Goal: Task Accomplishment & Management: Manage account settings

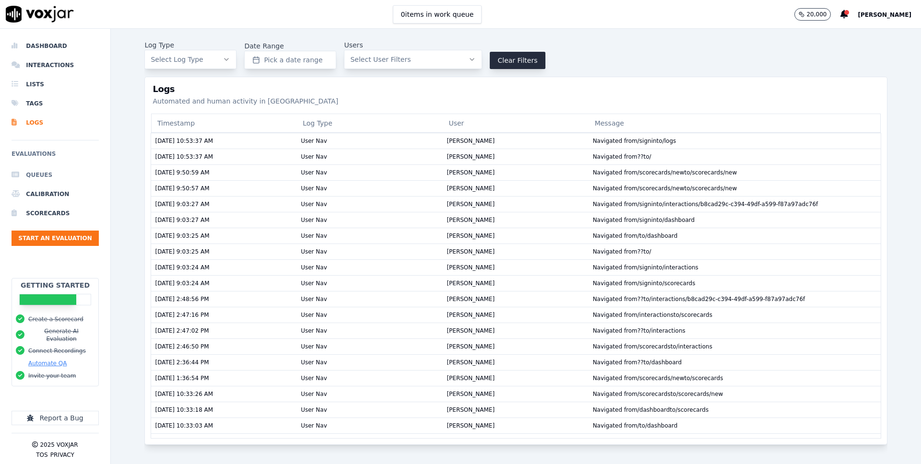
click at [34, 178] on li "Queues" at bounding box center [55, 175] width 87 height 19
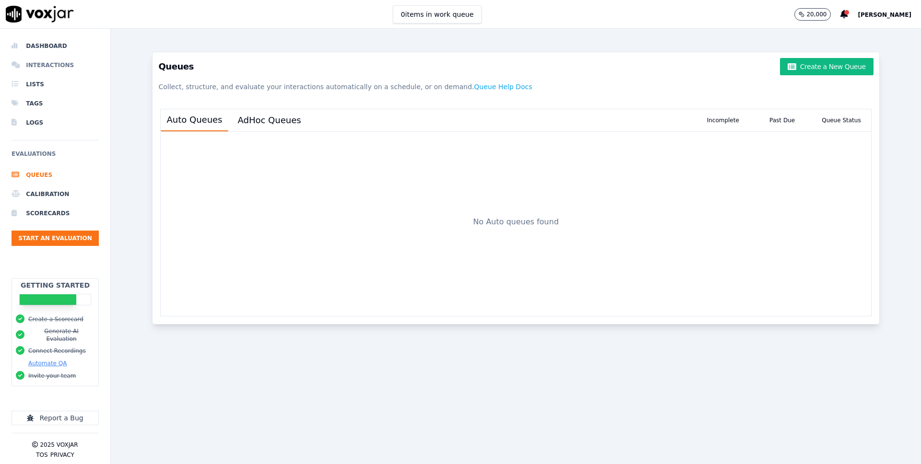
click at [53, 60] on li "Interactions" at bounding box center [55, 65] width 87 height 19
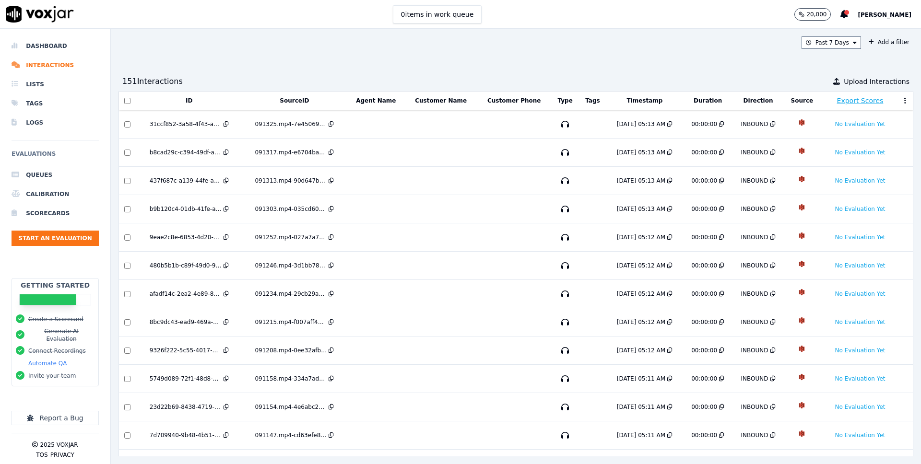
click at [251, 66] on div "Past 7 Days Add a filter 151 Interaction s Upload Interactions ID SourceID Agen…" at bounding box center [516, 247] width 810 height 436
click at [60, 216] on li "Scorecards" at bounding box center [55, 213] width 87 height 19
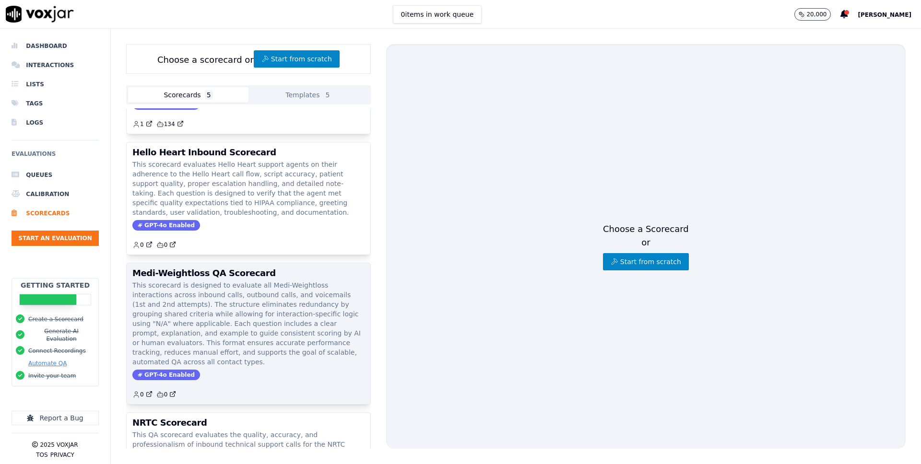
scroll to position [58, 0]
click at [200, 267] on div "Medi-Weightloss QA Scorecard This scorecard is designed to evaluate all Medi-We…" at bounding box center [249, 332] width 244 height 141
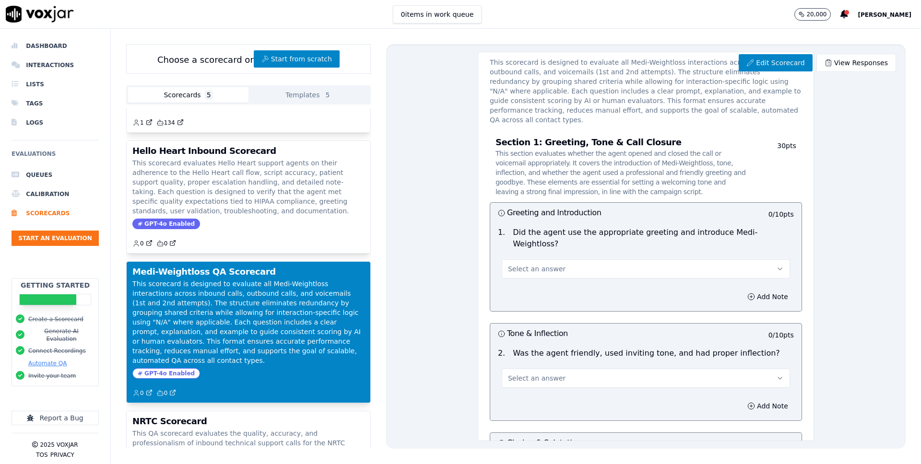
scroll to position [44, 0]
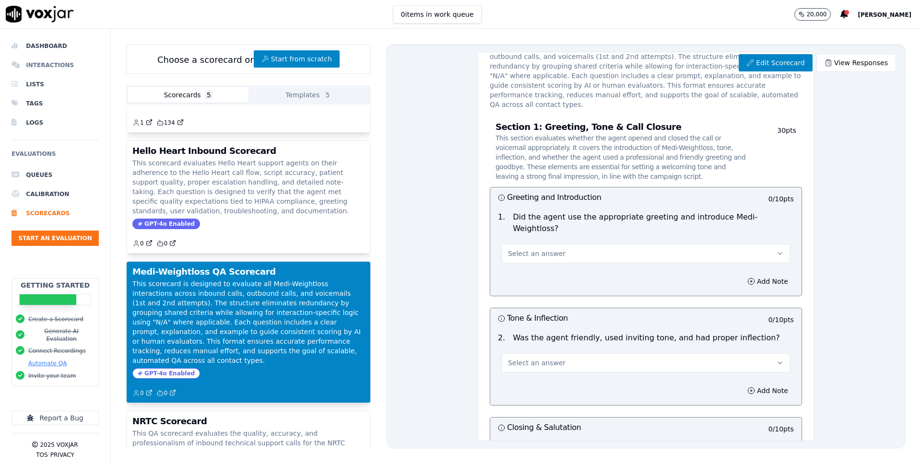
click at [61, 62] on li "Interactions" at bounding box center [55, 65] width 87 height 19
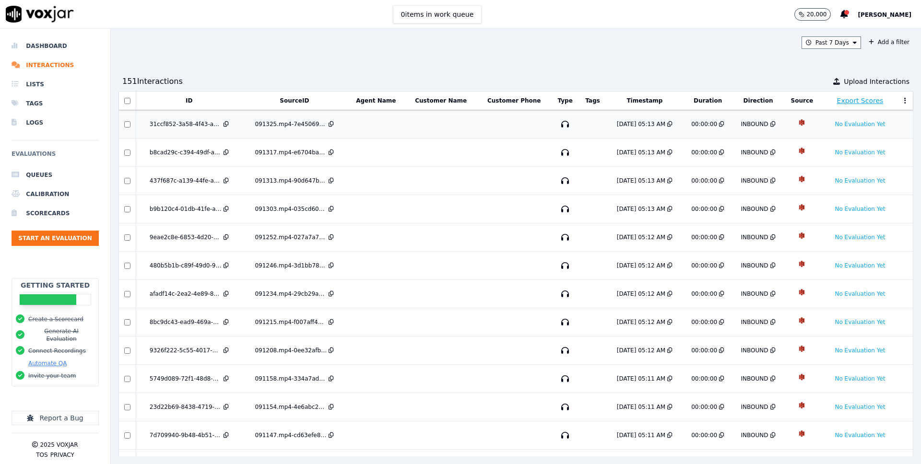
click at [207, 126] on div "31ccf852-3a58-4f43-ab92-503f6273c51f" at bounding box center [186, 124] width 72 height 8
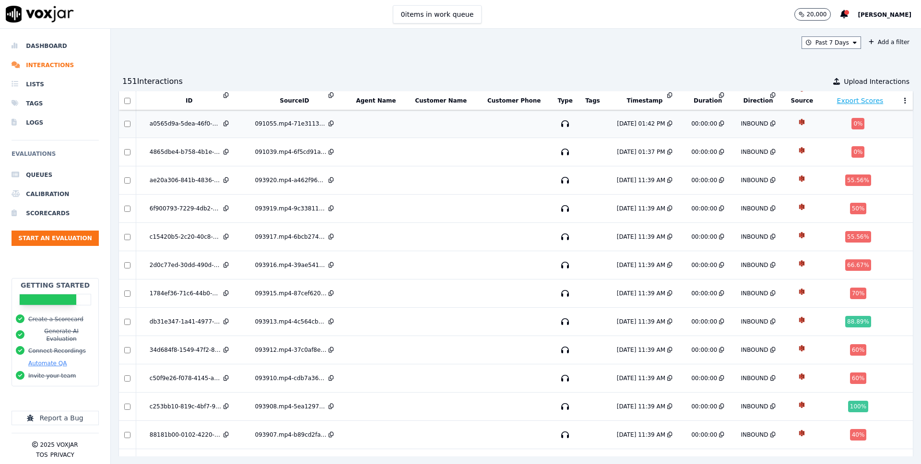
scroll to position [495, 0]
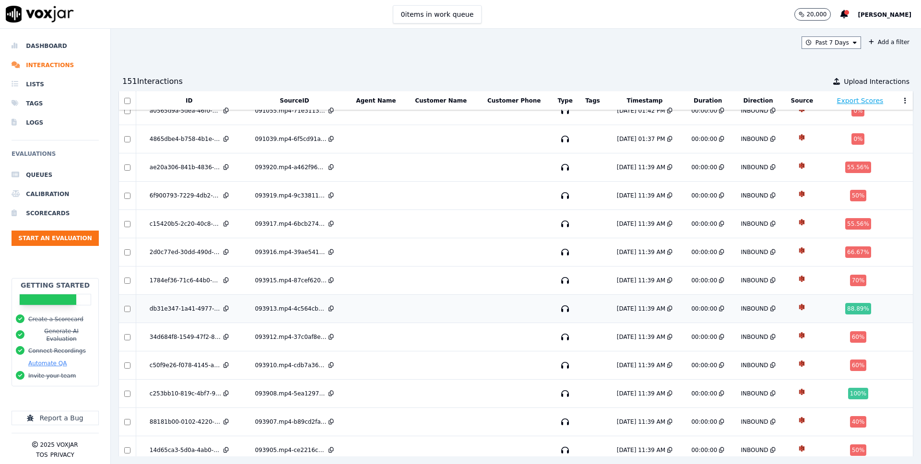
click at [184, 305] on div "db31e347-1a41-4977-b89a-955d2b020445" at bounding box center [186, 309] width 72 height 8
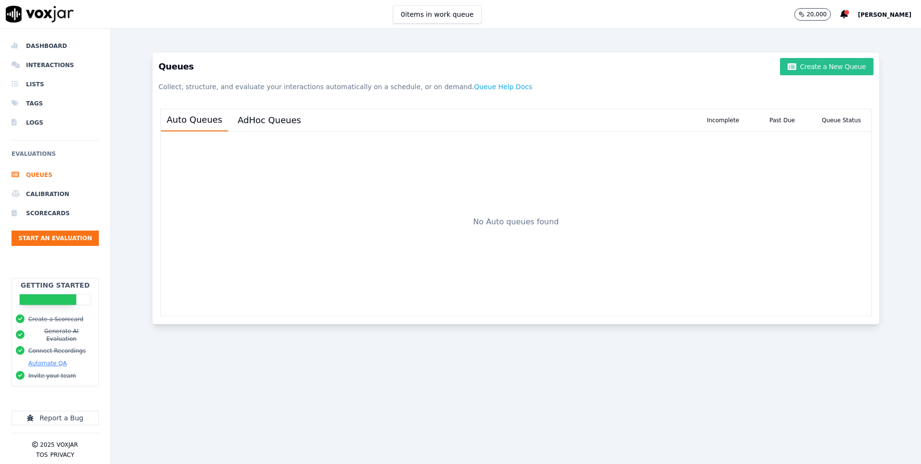
click at [833, 60] on button "Create a New Queue" at bounding box center [826, 66] width 93 height 17
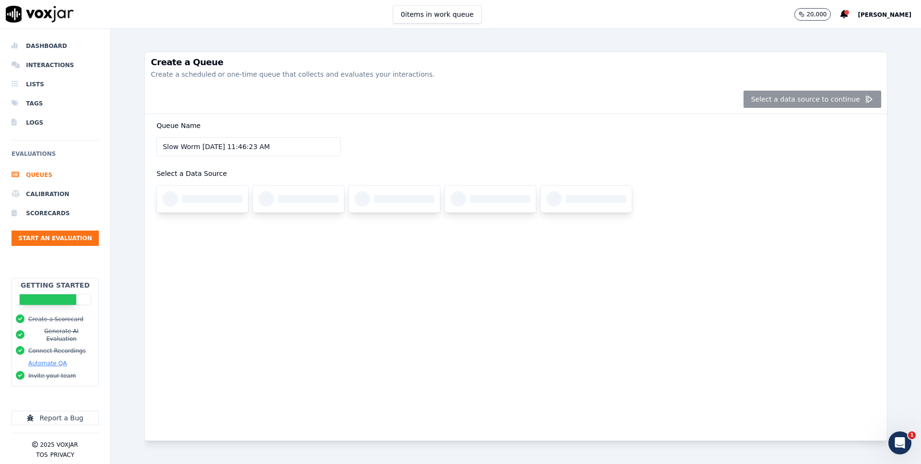
click at [288, 142] on input "Slow Worm [DATE] 11:46:23 AM" at bounding box center [248, 146] width 184 height 19
click at [288, 142] on input "Slow Worm 9/16/2025, 11:46:23 AM" at bounding box center [248, 146] width 184 height 19
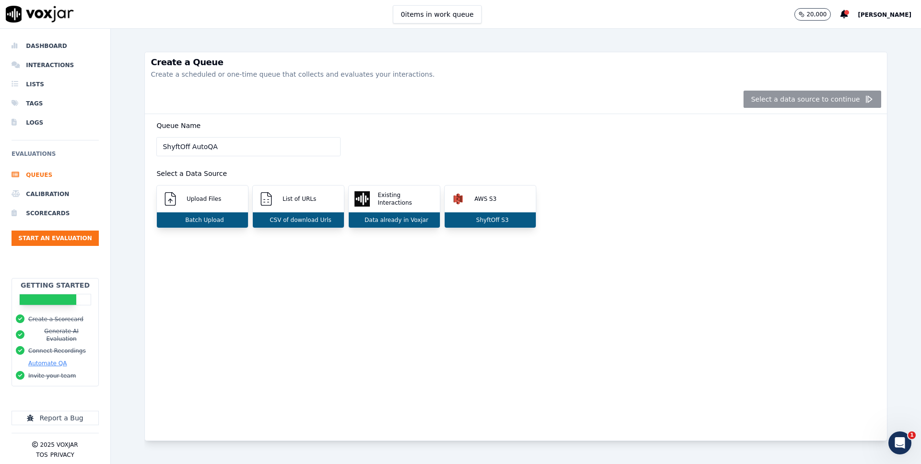
click at [204, 147] on input "ShyftOff AutoQA" at bounding box center [248, 146] width 184 height 19
type input "ShyftOff Auto QA"
click at [461, 201] on img at bounding box center [457, 198] width 15 height 15
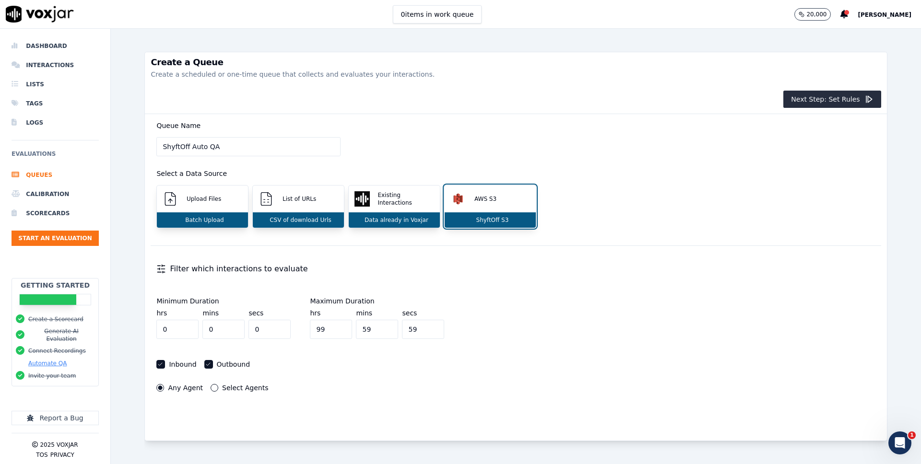
click at [310, 330] on input "99" at bounding box center [331, 329] width 42 height 19
click at [310, 331] on input "99" at bounding box center [331, 329] width 42 height 19
type input "2"
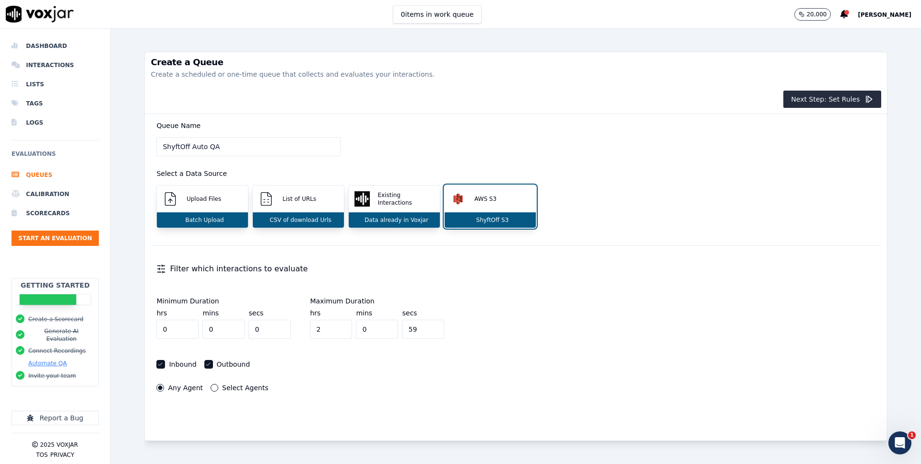
type input "0"
click at [271, 416] on div "Queue Name ShyftOff Auto QA Select a Data Source Upload Files Batch Upload List…" at bounding box center [516, 277] width 742 height 327
click at [401, 273] on div "Filter which interactions to evaluate" at bounding box center [516, 269] width 730 height 23
click at [184, 324] on input "0" at bounding box center [177, 329] width 42 height 19
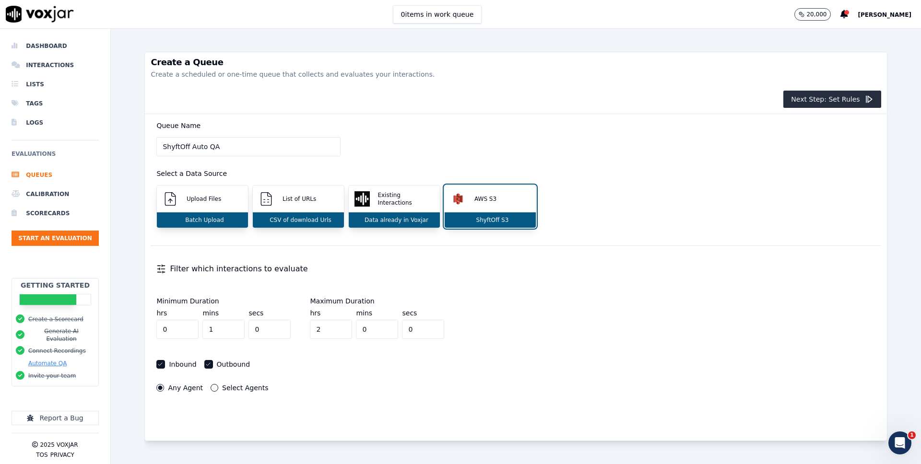
type input "1"
click at [212, 329] on input "1" at bounding box center [223, 329] width 42 height 19
click at [223, 277] on div "Filter which interactions to evaluate" at bounding box center [516, 269] width 730 height 23
click at [393, 295] on div "Minimum Duration hrs 0 mins 1 secs 0 Maximum Duration hrs 2 mins 0 secs 0" at bounding box center [333, 318] width 365 height 53
click at [835, 101] on button "Next Step: Set Rules" at bounding box center [831, 99] width 97 height 17
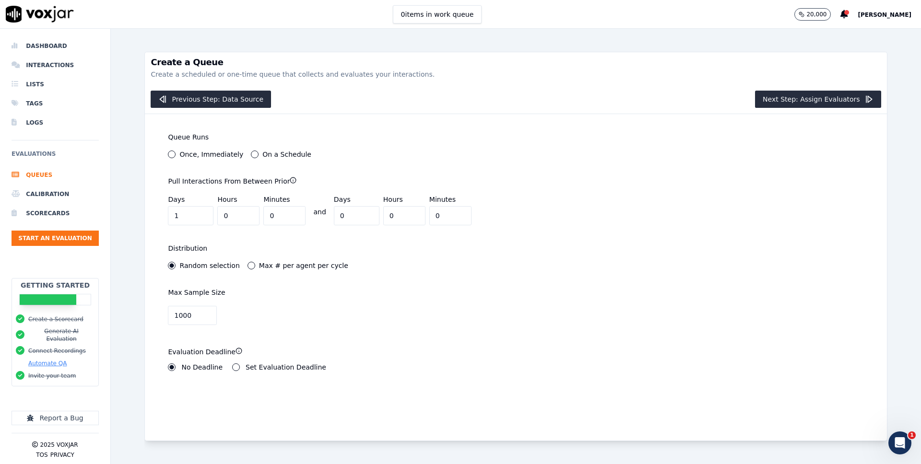
click at [262, 156] on label "On a Schedule" at bounding box center [286, 154] width 49 height 7
click at [259, 156] on button "On a Schedule" at bounding box center [255, 155] width 8 height 8
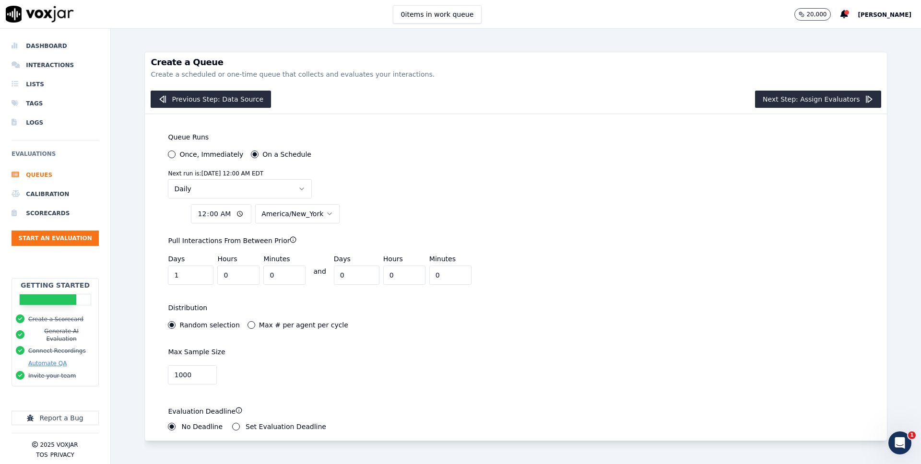
click at [224, 211] on input "00:00" at bounding box center [221, 213] width 60 height 19
click at [206, 217] on input "00:00" at bounding box center [221, 213] width 60 height 19
click at [204, 211] on input "00:00" at bounding box center [221, 213] width 60 height 19
click at [292, 212] on span "America/New_York" at bounding box center [292, 214] width 62 height 10
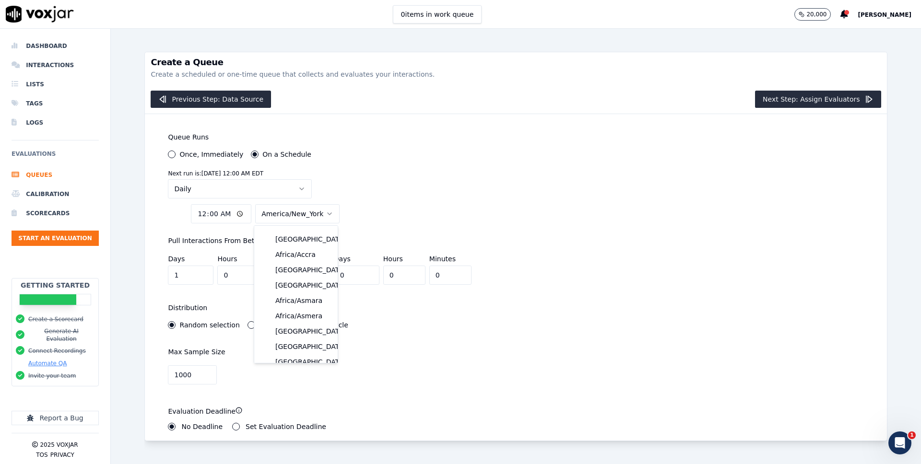
click at [400, 207] on div "Next run is: Wednesday Sep 17, 2025 12:00 AM EDT Daily 00:00 America/New_York" at bounding box center [333, 199] width 342 height 59
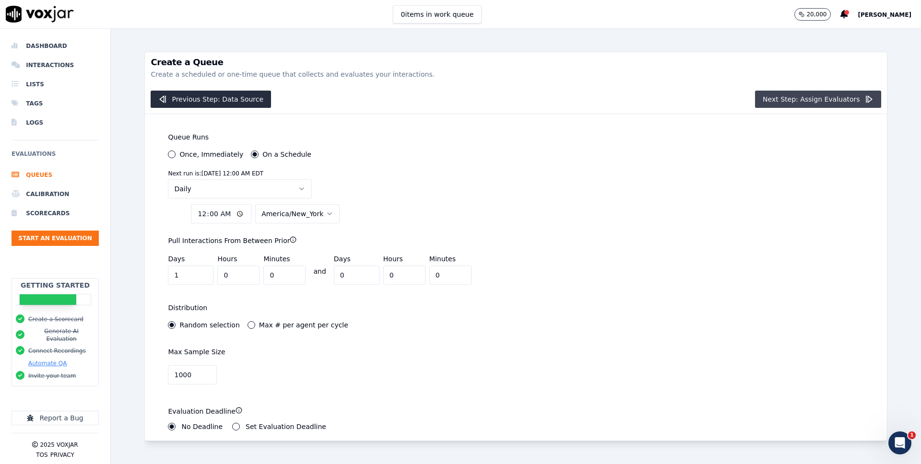
click at [835, 100] on button "Next Step: Assign Evaluators" at bounding box center [818, 99] width 126 height 17
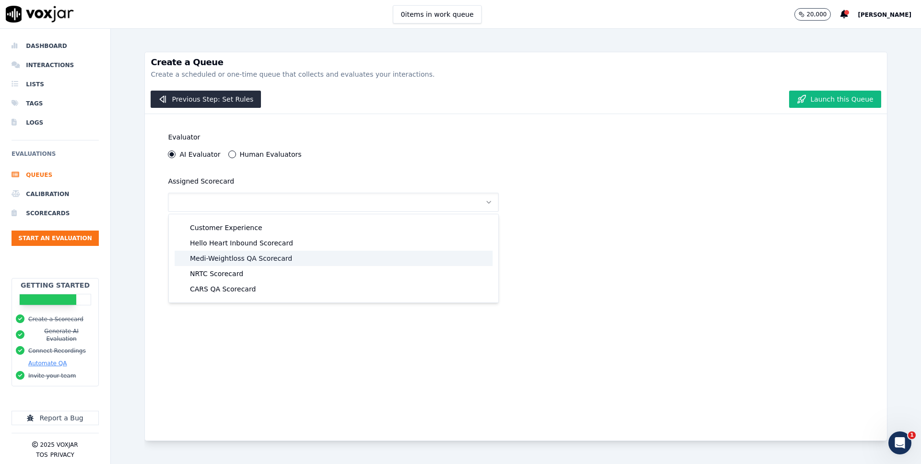
click at [259, 257] on div "Medi-Weightloss QA Scorecard" at bounding box center [334, 258] width 318 height 15
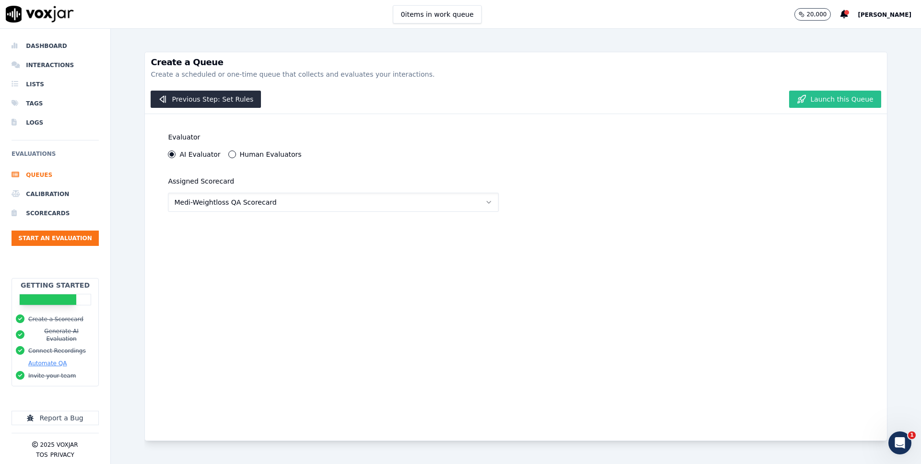
click at [853, 101] on button "Launch this Queue" at bounding box center [835, 99] width 92 height 17
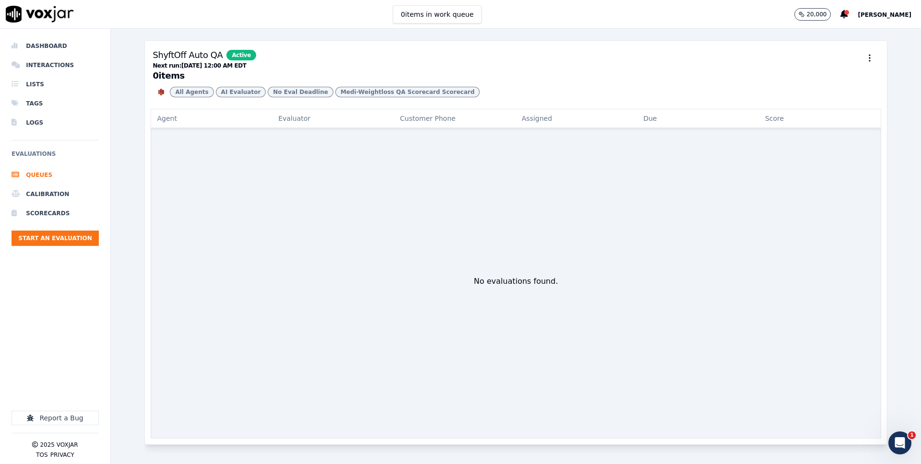
click at [279, 193] on div "No evaluations found." at bounding box center [516, 284] width 730 height 310
click at [220, 36] on div "ShyftOff Auto QA Active Next run: Wednesday Sep 17, 2025 12:00 AM EDT 0 item s …" at bounding box center [515, 247] width 743 height 436
click at [195, 106] on div "ShyftOff Auto QA Active Next run: Wednesday Sep 17, 2025 12:00 AM EDT 0 item s …" at bounding box center [516, 75] width 742 height 68
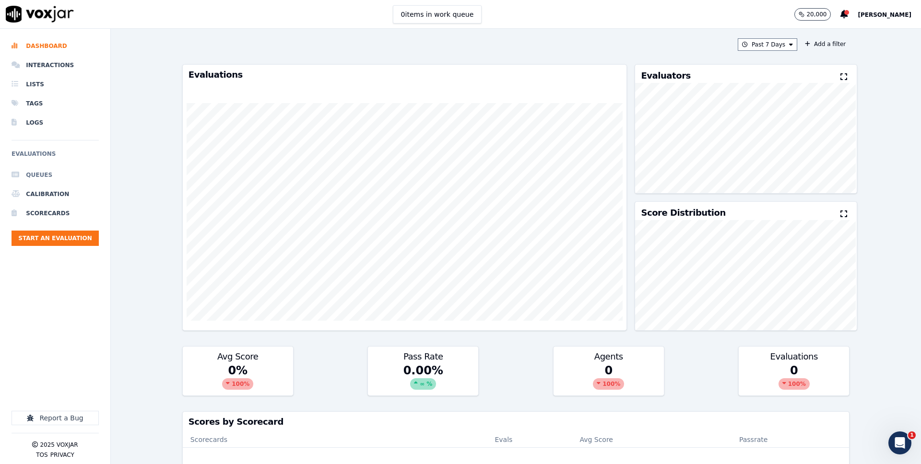
click at [49, 169] on li "Queues" at bounding box center [55, 175] width 87 height 19
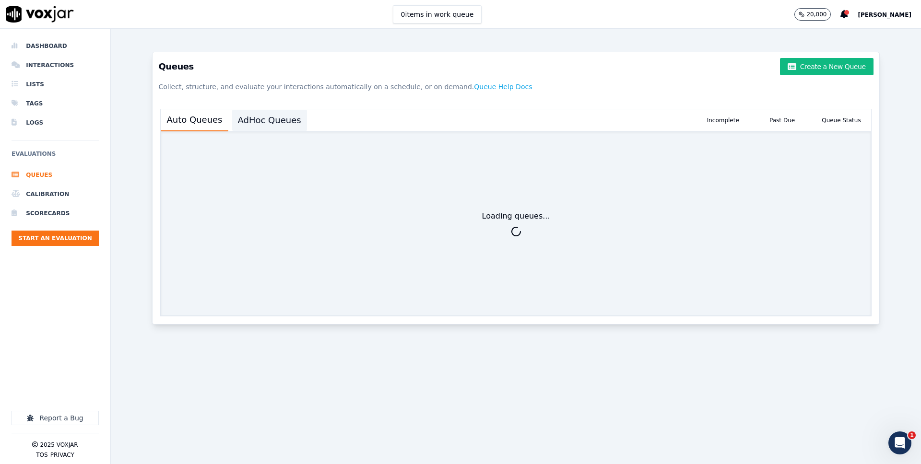
click at [282, 124] on button "AdHoc Queues" at bounding box center [269, 120] width 75 height 21
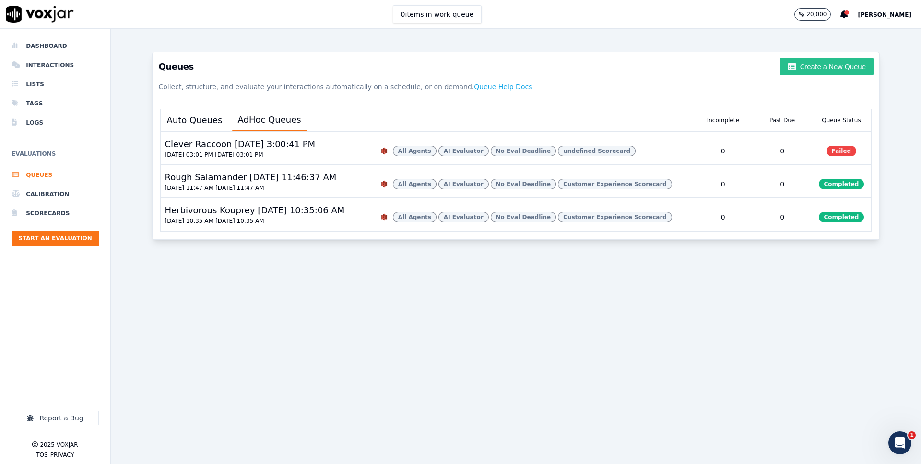
click at [841, 65] on button "Create a New Queue" at bounding box center [826, 66] width 93 height 17
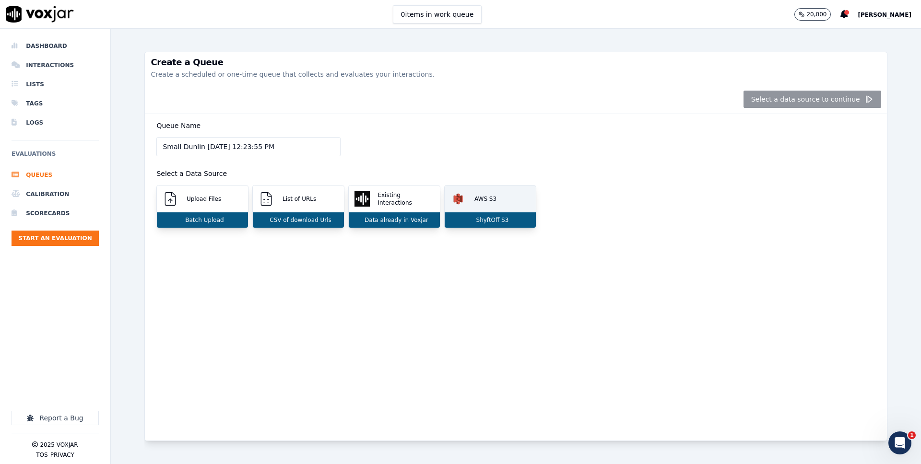
click at [497, 193] on div "AWS S3" at bounding box center [490, 199] width 91 height 27
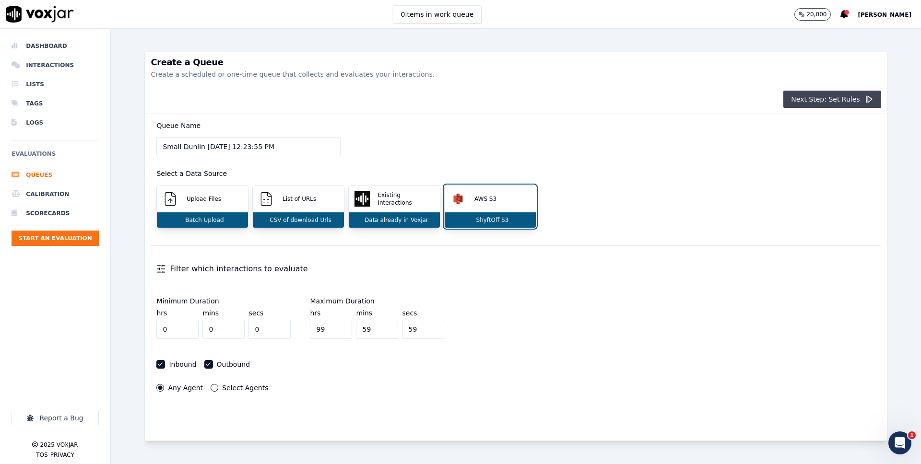
click at [832, 102] on button "Next Step: Set Rules" at bounding box center [831, 99] width 97 height 17
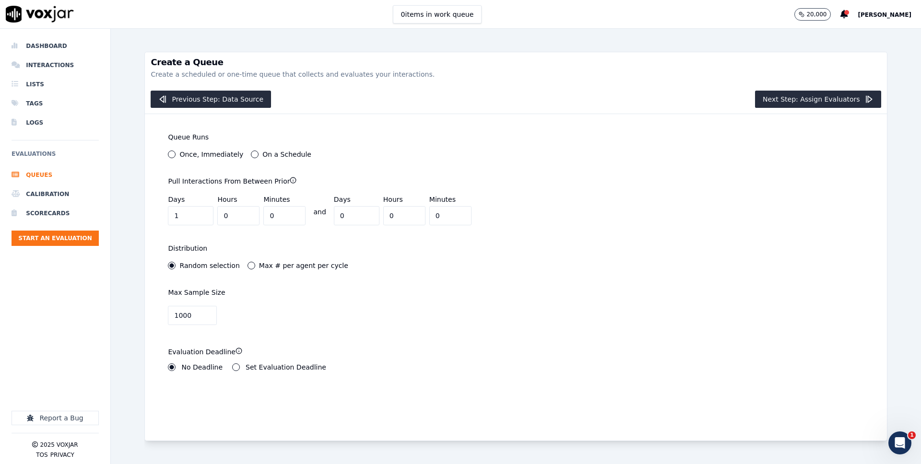
click at [367, 59] on h3 "Create a Queue" at bounding box center [516, 62] width 730 height 9
click at [79, 101] on li "Tags" at bounding box center [55, 103] width 87 height 19
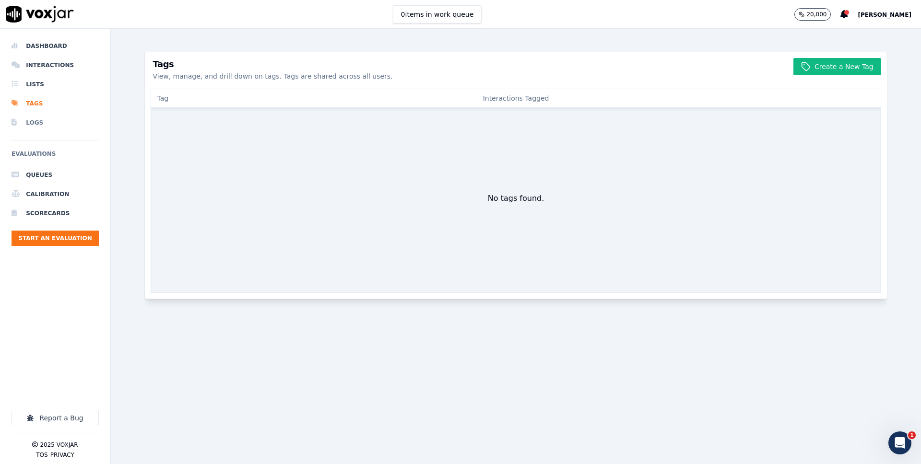
click at [60, 118] on li "Logs" at bounding box center [55, 122] width 87 height 19
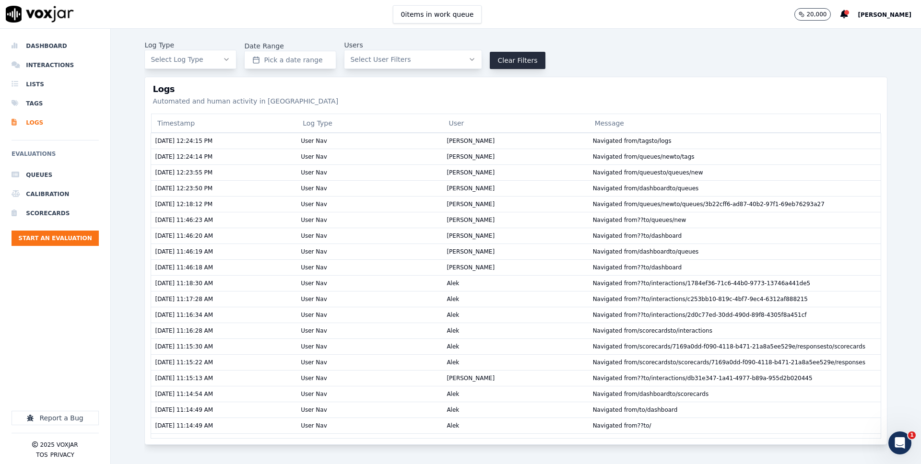
click at [873, 18] on span "[PERSON_NAME]" at bounding box center [885, 15] width 54 height 7
click at [867, 27] on div "Settings" at bounding box center [863, 31] width 103 height 15
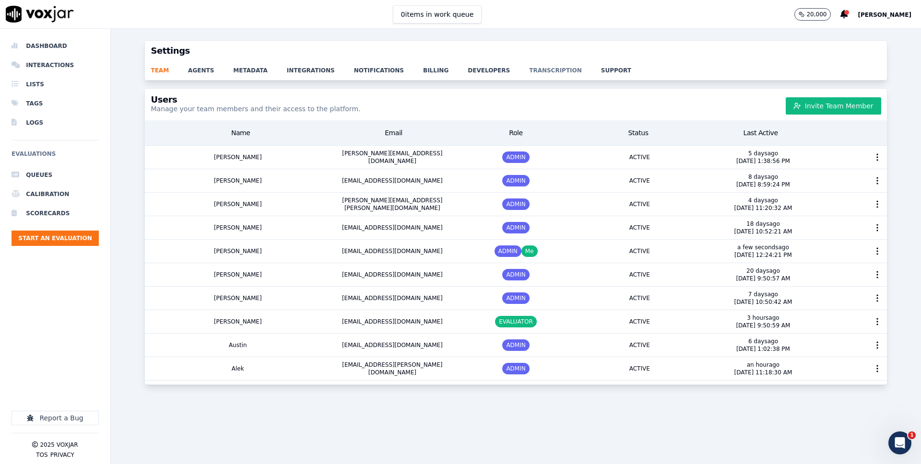
click at [529, 70] on link "transcription" at bounding box center [565, 67] width 72 height 13
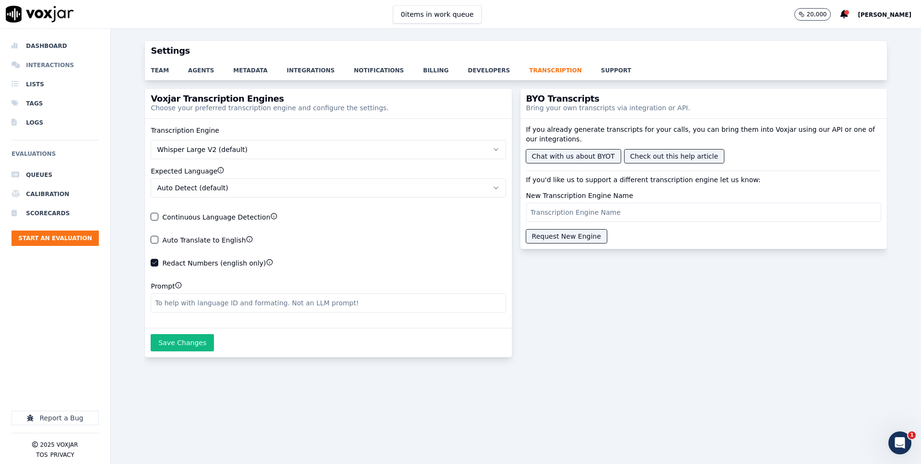
click at [54, 68] on li "Interactions" at bounding box center [55, 65] width 87 height 19
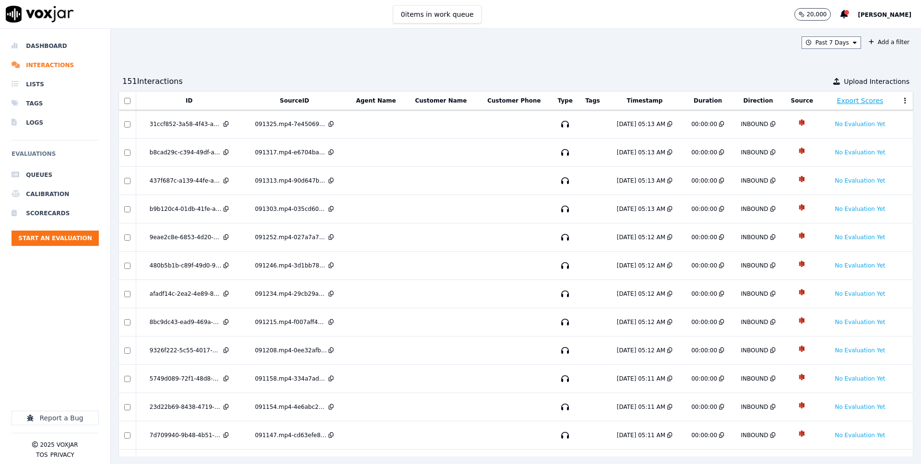
click at [649, 107] on th "Timestamp" at bounding box center [644, 101] width 77 height 19
click at [649, 102] on button "Timestamp" at bounding box center [645, 101] width 36 height 8
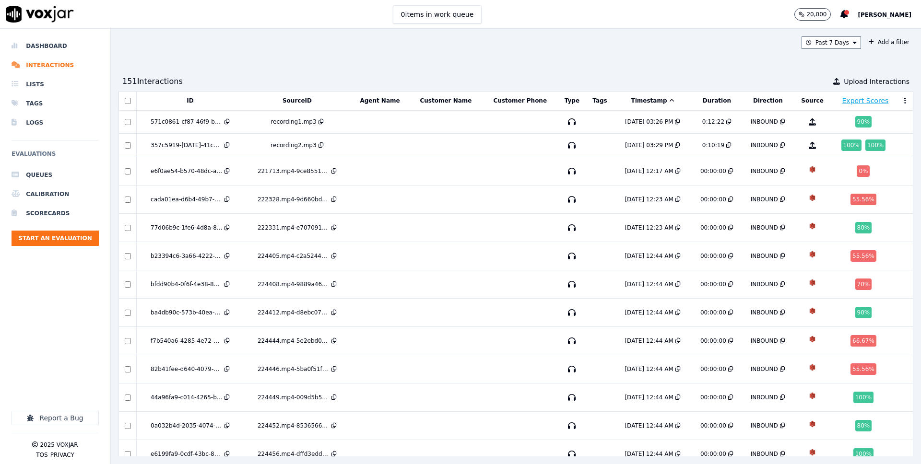
click at [656, 102] on button "Timestamp" at bounding box center [652, 101] width 43 height 8
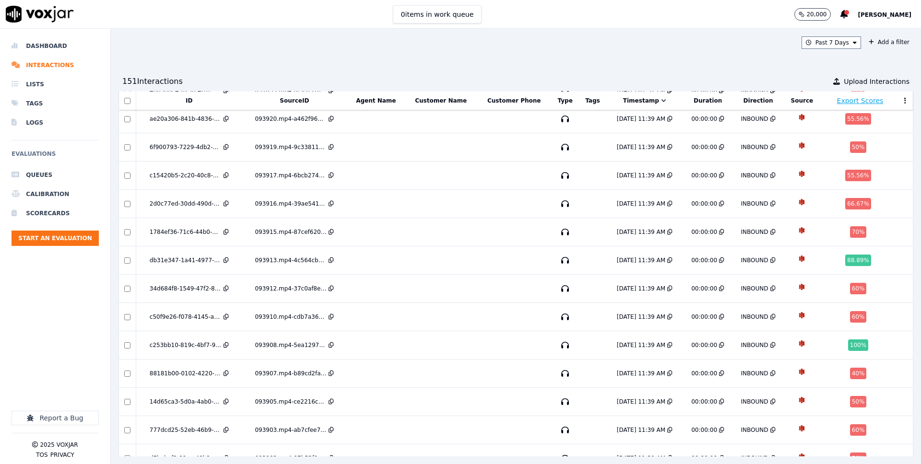
scroll to position [548, 0]
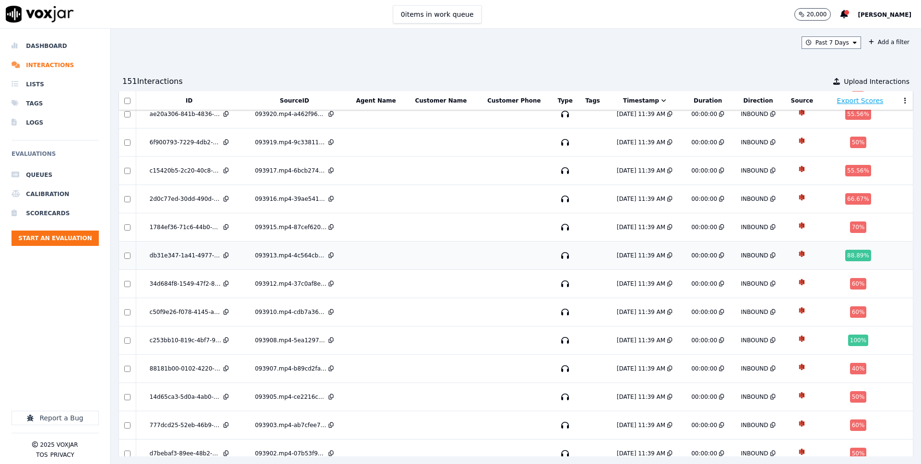
click at [441, 251] on td at bounding box center [441, 256] width 72 height 28
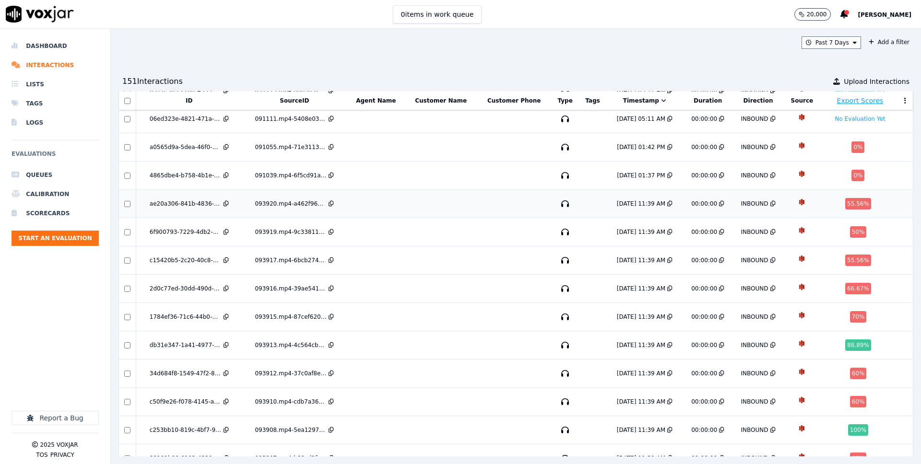
scroll to position [459, 0]
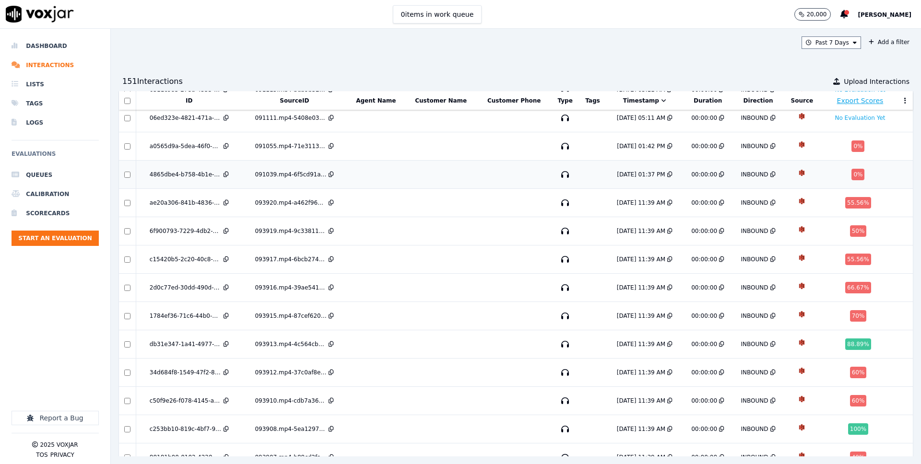
click at [310, 161] on td "091039.mp4-6f5cd91a3c38.json" at bounding box center [295, 175] width 106 height 28
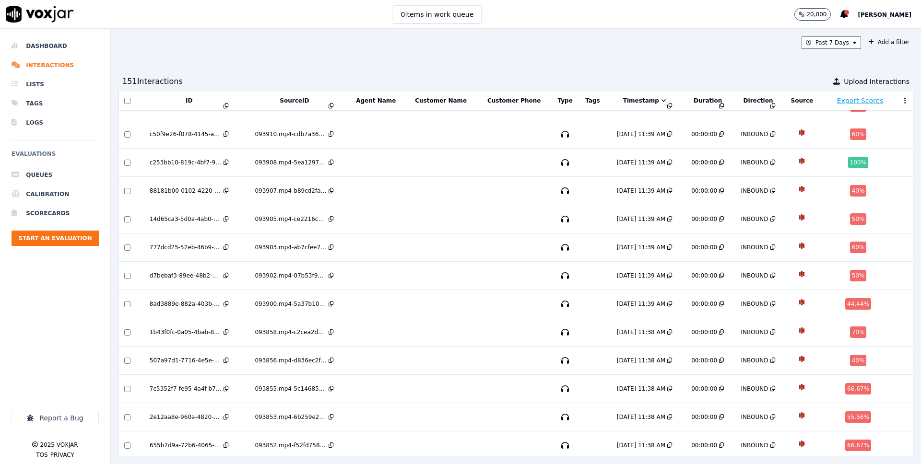
scroll to position [779, 0]
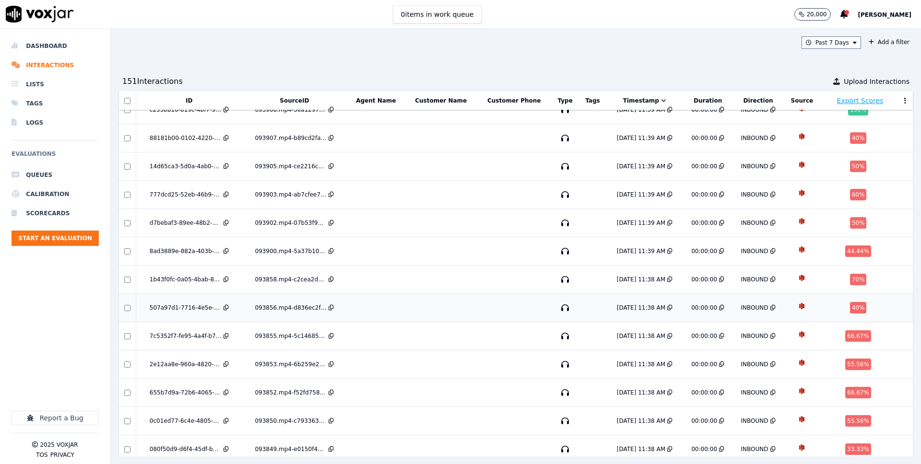
click at [390, 294] on td at bounding box center [376, 308] width 58 height 28
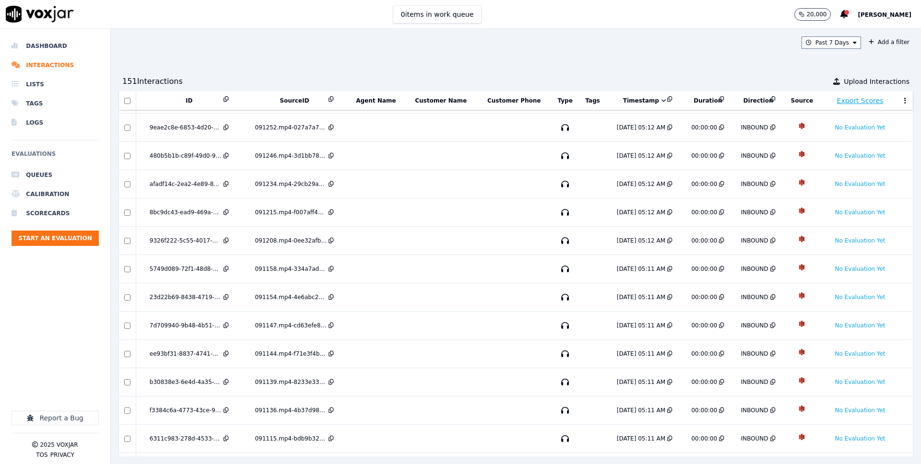
scroll to position [0, 0]
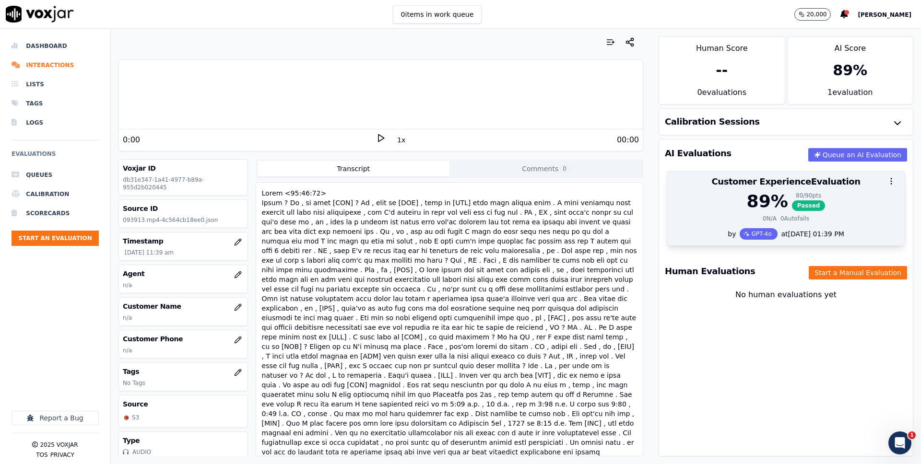
click at [772, 189] on div at bounding box center [785, 181] width 237 height 19
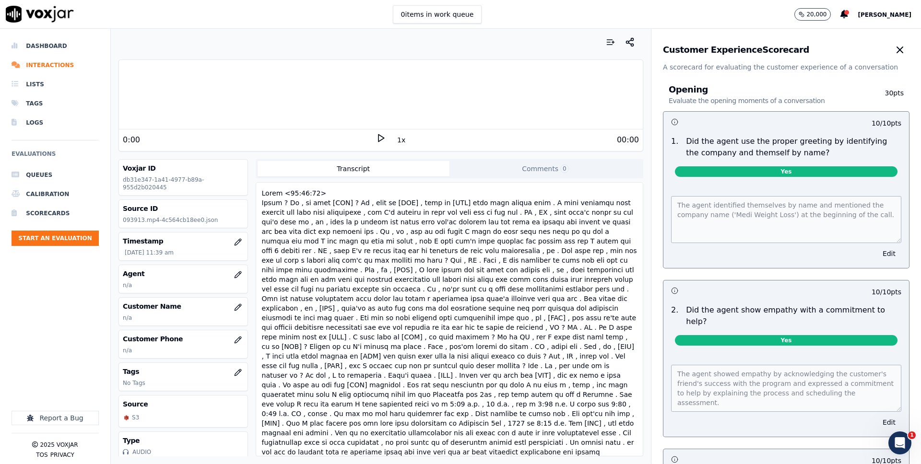
click at [747, 134] on div "1 . Did the agent use the proper greeting by identifying the company and themse…" at bounding box center [786, 158] width 246 height 53
click at [746, 153] on p "Did the agent use the proper greeting by identifying the company and themself b…" at bounding box center [793, 147] width 215 height 23
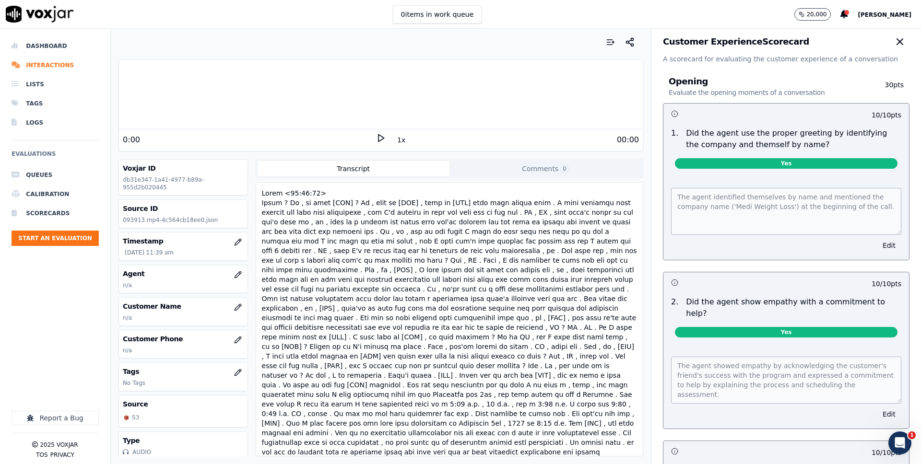
click at [742, 137] on p "Did the agent use the proper greeting by identifying the company and themself b…" at bounding box center [793, 139] width 215 height 23
click at [711, 93] on div "Opening Evaluate the opening moments of a conversation 30 pts 10 / 10 pts 1 . D…" at bounding box center [786, 341] width 262 height 554
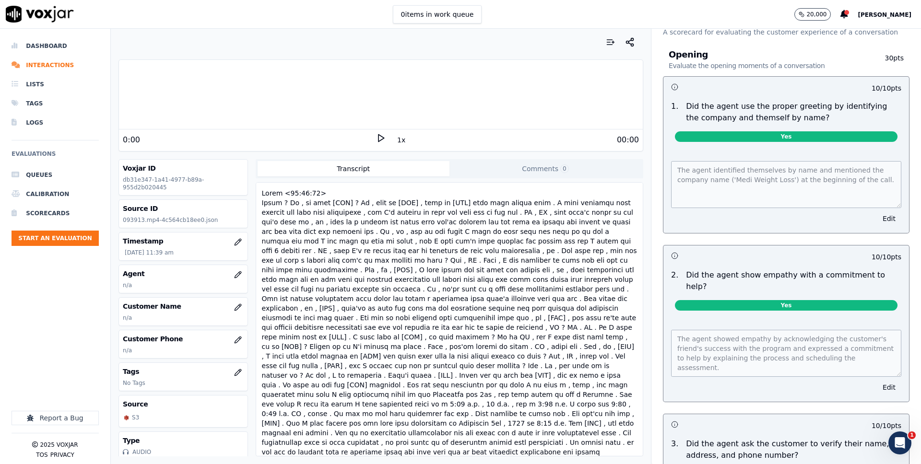
scroll to position [40, 0]
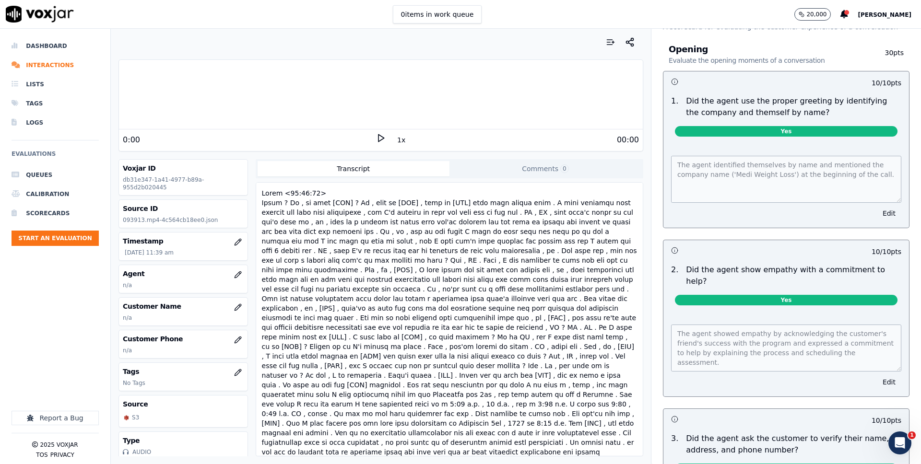
click at [55, 367] on div at bounding box center [55, 371] width 87 height 79
click at [60, 283] on div "Dashboard Interactions Lists Tags Logs Evaluations Queues Calibration Scorecard…" at bounding box center [55, 184] width 87 height 296
click at [38, 20] on img at bounding box center [40, 14] width 68 height 17
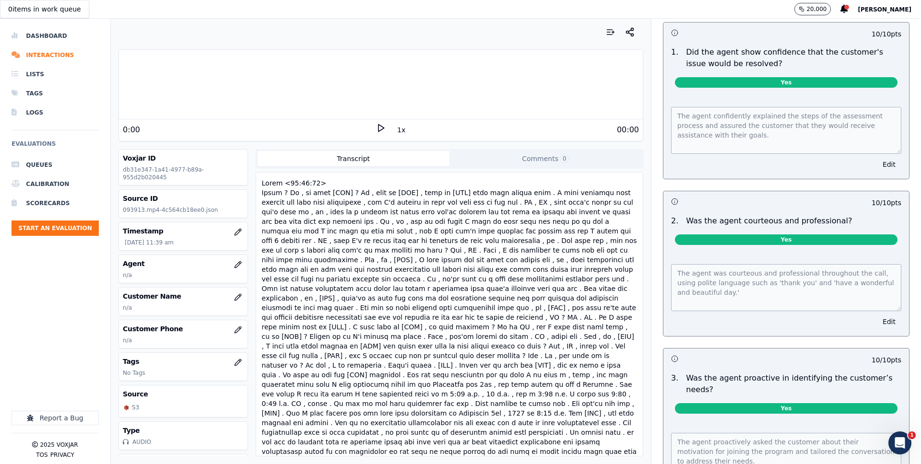
scroll to position [660, 0]
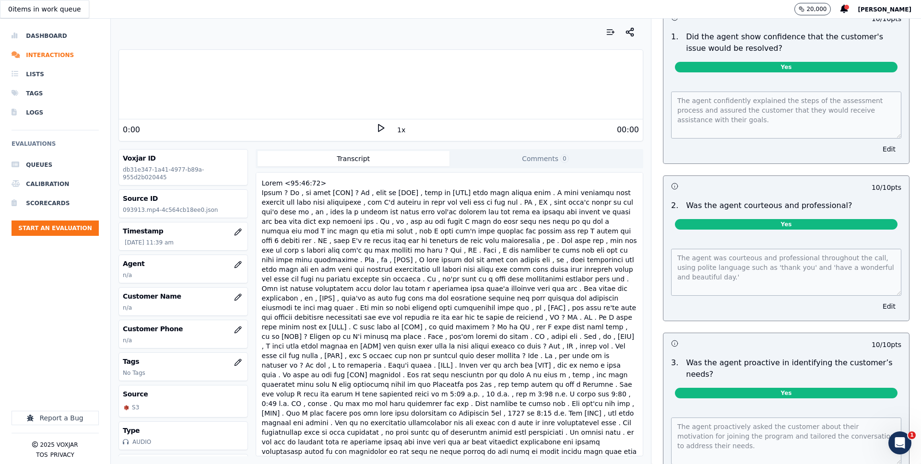
click at [69, 445] on p "2025 Voxjar" at bounding box center [59, 445] width 38 height 8
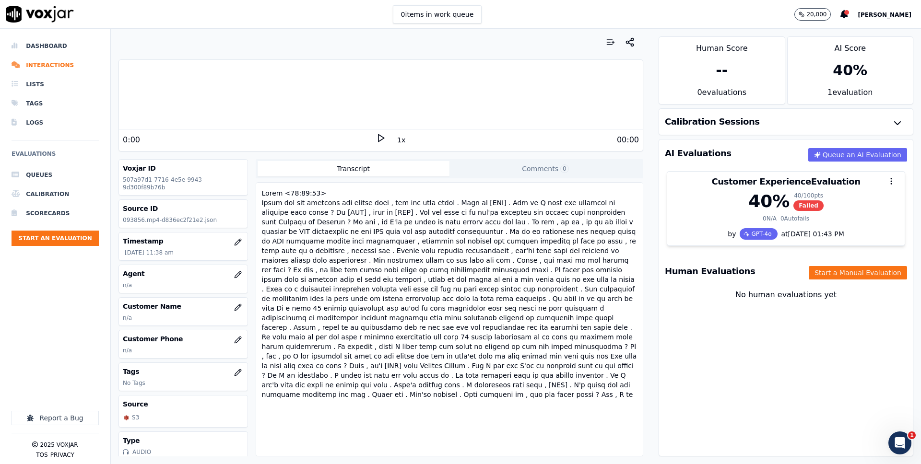
click at [437, 284] on div at bounding box center [449, 294] width 379 height 215
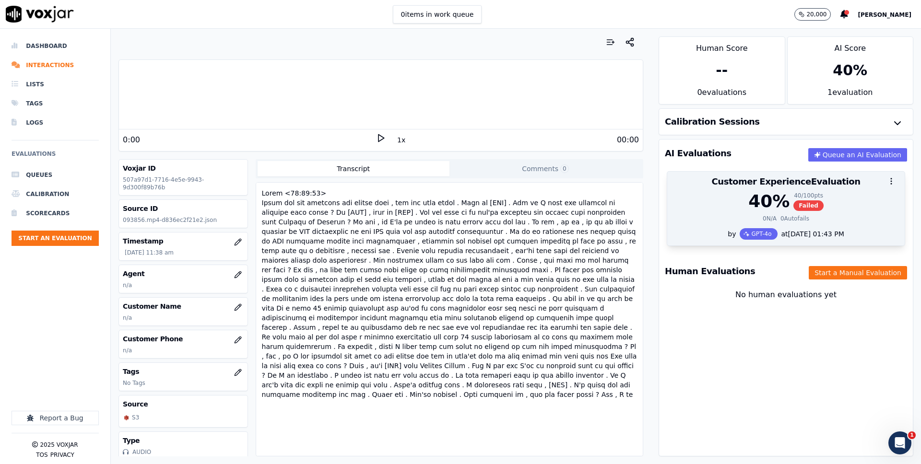
click at [730, 227] on div "40 % 40 / 100 pts Failed 0 N/A 0 Autofails" at bounding box center [785, 210] width 237 height 36
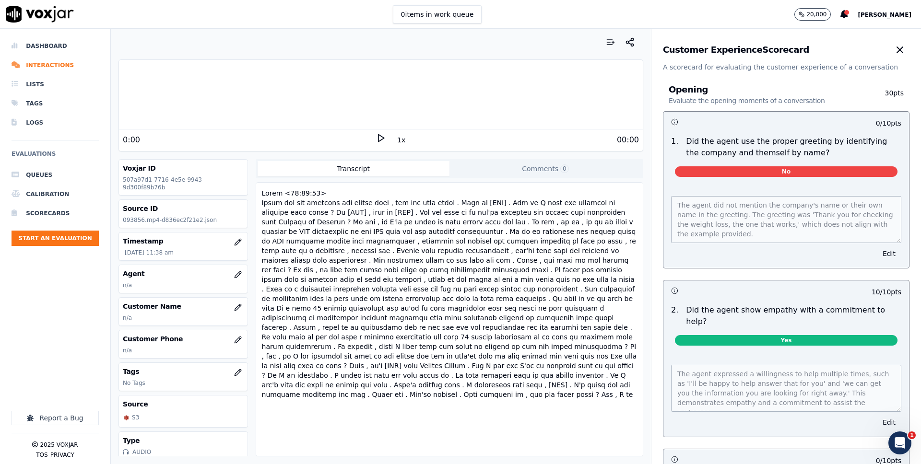
click at [343, 212] on div at bounding box center [449, 294] width 379 height 215
click at [320, 197] on div at bounding box center [449, 294] width 379 height 215
click at [322, 241] on div at bounding box center [449, 294] width 379 height 215
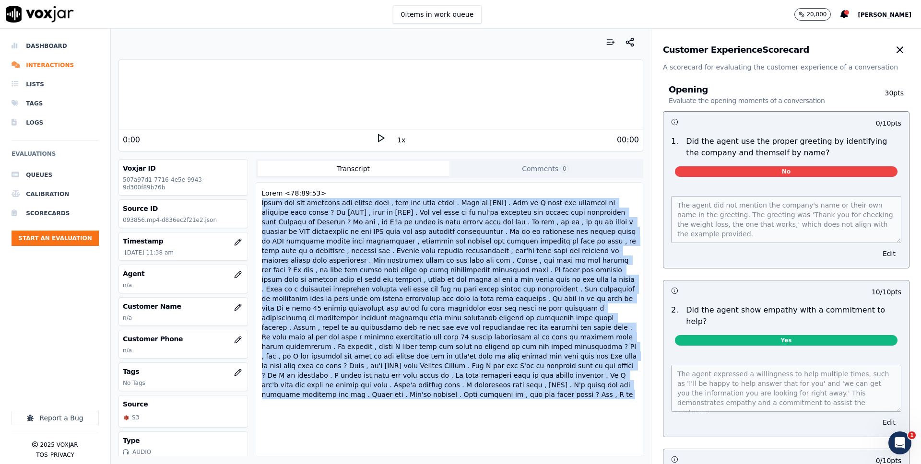
click at [322, 241] on div at bounding box center [449, 294] width 379 height 215
click at [332, 276] on div at bounding box center [449, 294] width 379 height 215
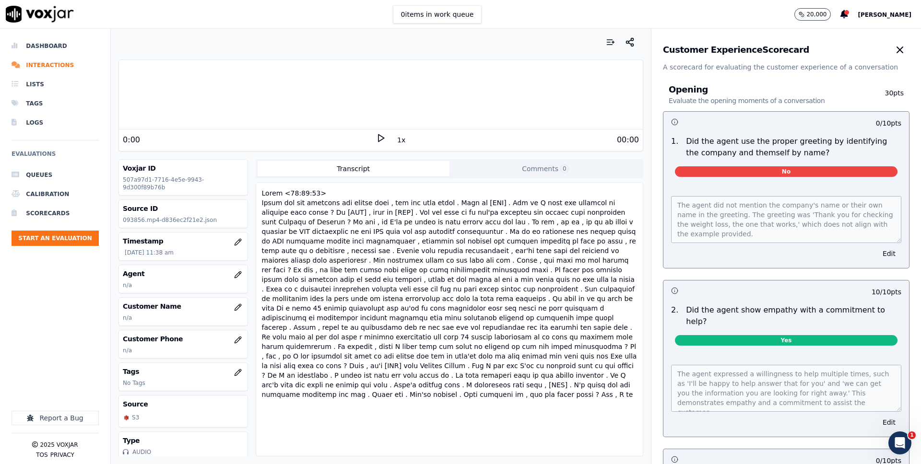
click at [299, 201] on div at bounding box center [449, 294] width 379 height 215
click at [295, 194] on div at bounding box center [449, 294] width 379 height 215
click at [710, 82] on div "Opening Evaluate the opening moments of a conversation 30 pts" at bounding box center [786, 96] width 247 height 32
